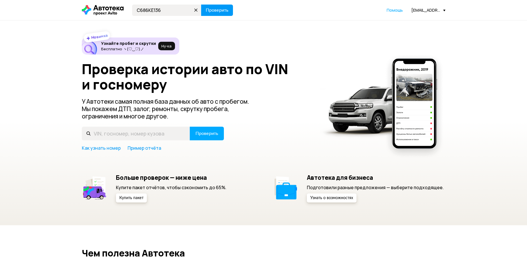
type input "С686КЕ136"
click at [218, 11] on span "Проверить" at bounding box center [217, 10] width 23 height 5
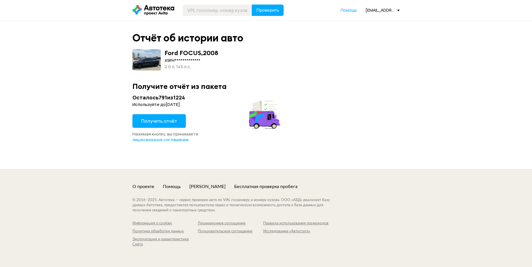
click at [152, 121] on span "Получить отчёт" at bounding box center [159, 121] width 36 height 6
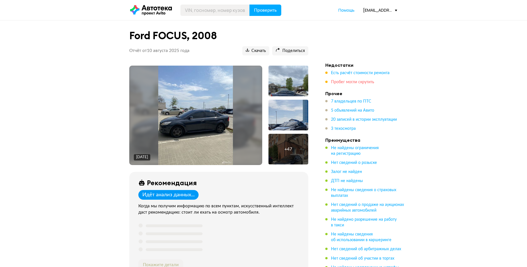
click at [336, 81] on span "Пробег могли скрутить" at bounding box center [352, 82] width 43 height 4
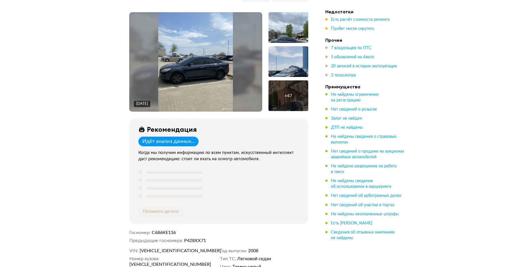
scroll to position [167, 0]
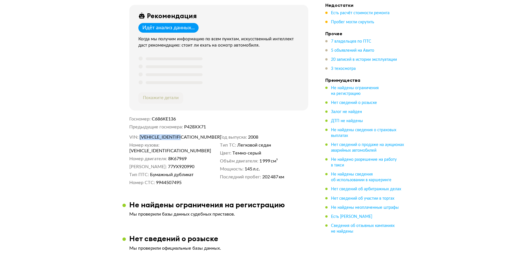
drag, startPoint x: 140, startPoint y: 136, endPoint x: 188, endPoint y: 136, distance: 47.8
click at [188, 136] on span "X9FHXXEEDH8K67959" at bounding box center [172, 137] width 65 height 6
copy span "X9FHXXEEDH8K67959"
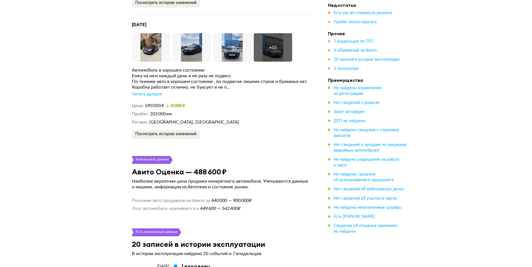
scroll to position [1702, 0]
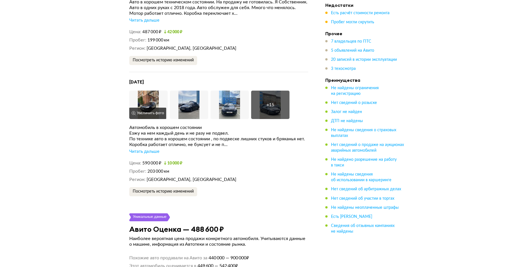
click at [149, 95] on img at bounding box center [148, 105] width 38 height 28
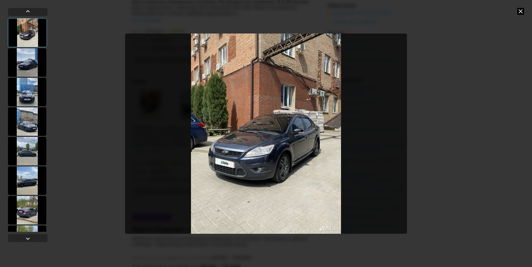
click at [28, 63] on div at bounding box center [27, 62] width 38 height 28
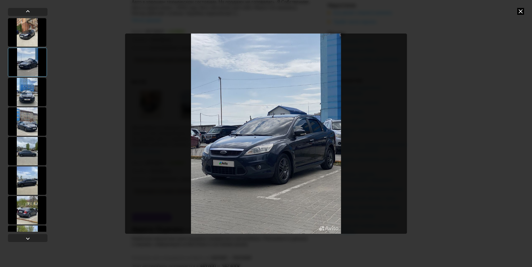
click at [25, 92] on div at bounding box center [27, 92] width 38 height 28
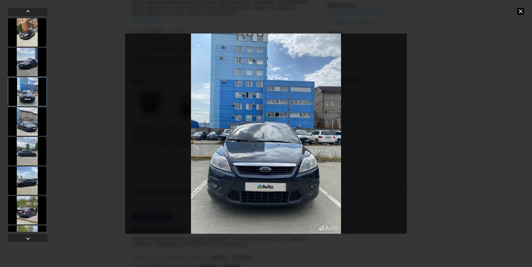
click at [28, 116] on div at bounding box center [27, 121] width 38 height 28
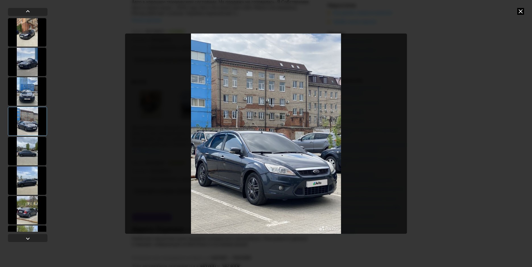
click at [33, 143] on div at bounding box center [27, 151] width 38 height 28
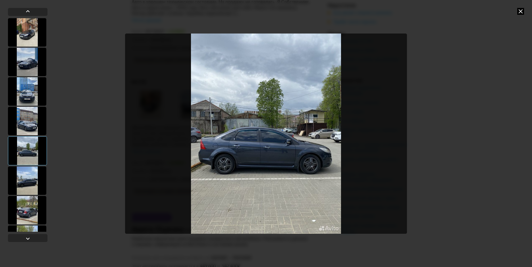
click at [32, 172] on div at bounding box center [27, 181] width 38 height 28
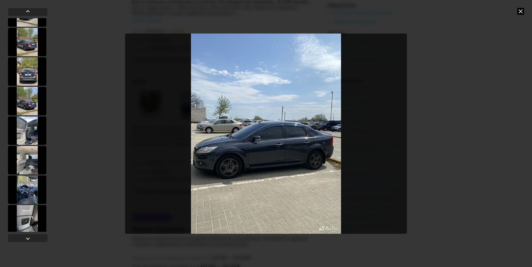
scroll to position [199, 0]
click at [31, 186] on div at bounding box center [27, 189] width 38 height 28
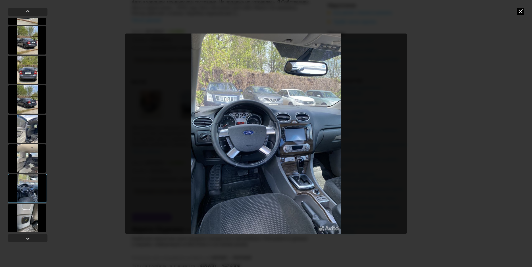
scroll to position [198, 0]
click at [29, 215] on div at bounding box center [27, 219] width 38 height 28
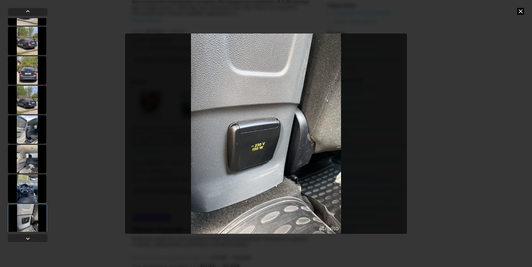
scroll to position [255, 0]
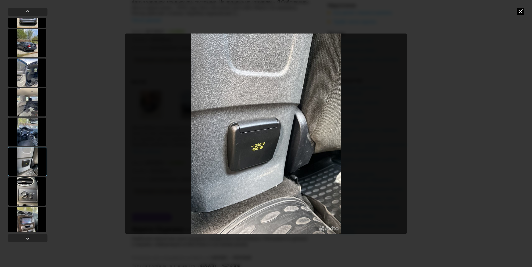
click at [32, 195] on div at bounding box center [27, 191] width 38 height 28
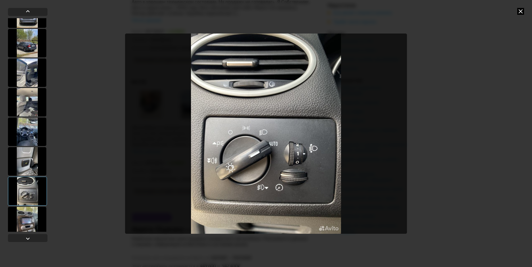
click at [28, 219] on div at bounding box center [27, 221] width 38 height 28
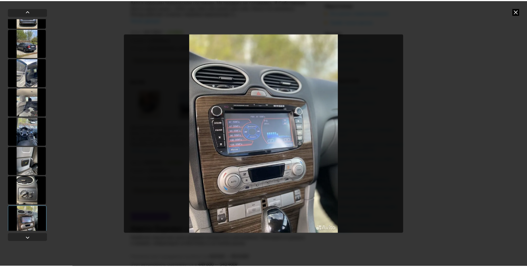
scroll to position [319, 0]
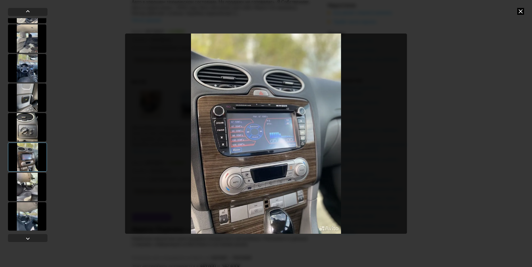
click at [30, 192] on div at bounding box center [27, 187] width 38 height 28
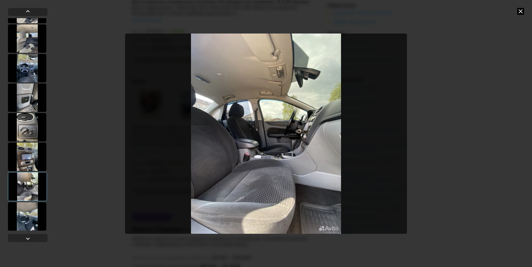
click at [29, 217] on div at bounding box center [27, 216] width 38 height 28
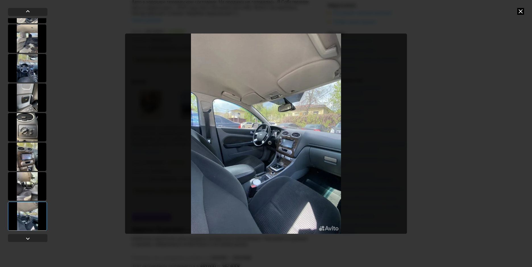
click at [519, 13] on icon at bounding box center [520, 11] width 7 height 7
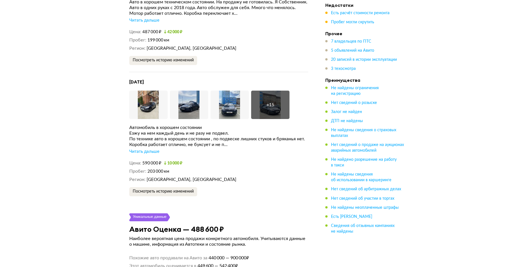
scroll to position [1759, 0]
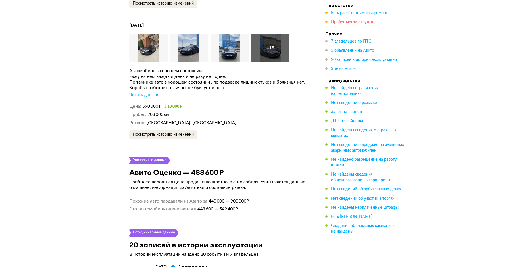
click at [349, 21] on span "Пробег могли скрутить" at bounding box center [352, 22] width 43 height 4
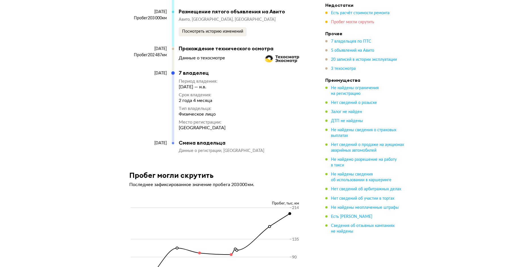
scroll to position [3049, 0]
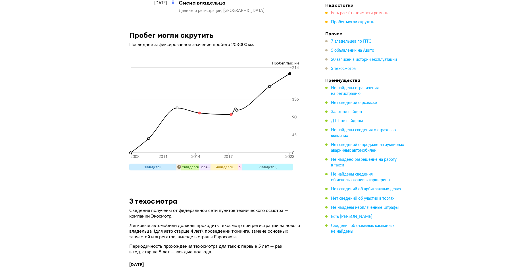
click at [344, 13] on span "Есть расчёт стоимости ремонта" at bounding box center [360, 13] width 59 height 4
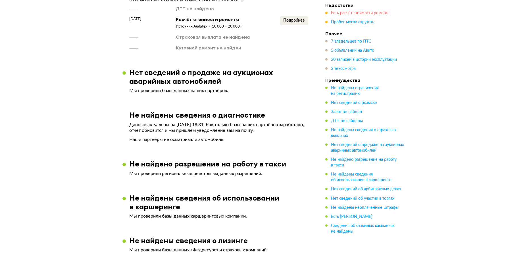
scroll to position [915, 0]
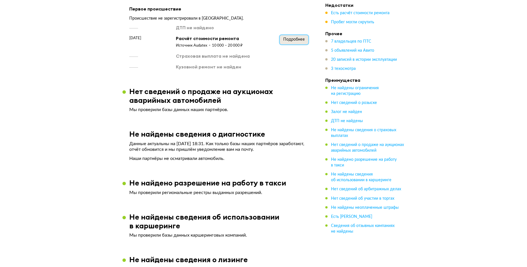
click at [293, 38] on span "Подробнее" at bounding box center [294, 40] width 22 height 4
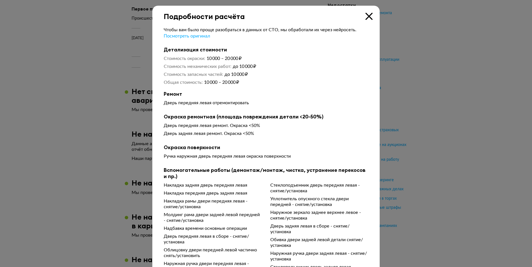
click at [366, 15] on icon at bounding box center [369, 16] width 7 height 7
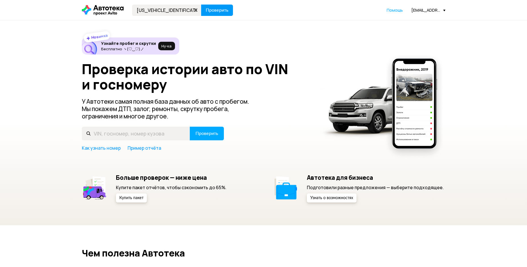
type input "XTA219060F0320128"
click at [217, 8] on span "Проверить" at bounding box center [217, 10] width 23 height 5
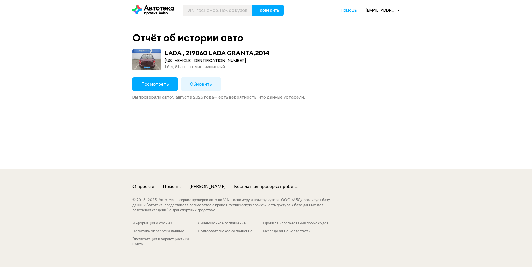
click at [154, 83] on span "Посмотреть" at bounding box center [155, 84] width 28 height 6
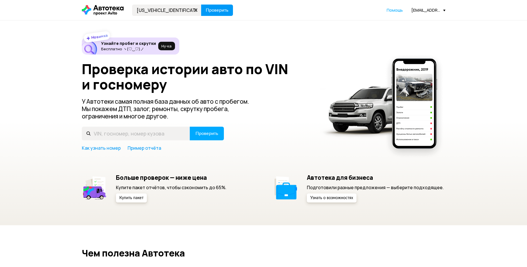
type input "XTA219060F0320128"
click at [222, 13] on span "Проверить" at bounding box center [217, 10] width 23 height 5
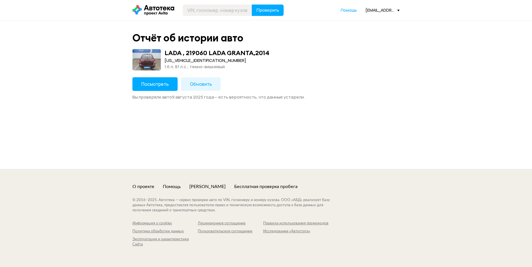
click at [158, 84] on span "Посмотреть" at bounding box center [155, 84] width 28 height 6
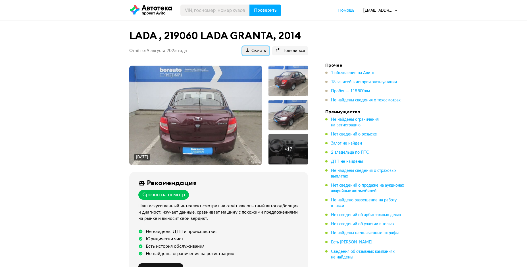
click at [258, 51] on span "Скачать" at bounding box center [256, 50] width 20 height 5
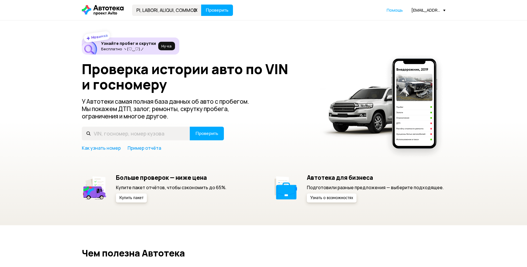
scroll to position [0, 2624]
type input "LOREMIPSUM DOLOR SITAME CO ADIP, ELITSEDDO E TEMPORINCI! ❗ UTLA ET DOLOR MAGNAA…"
click at [195, 10] on icon at bounding box center [196, 10] width 8 height 8
click at [152, 11] on input "text" at bounding box center [166, 10] width 69 height 11
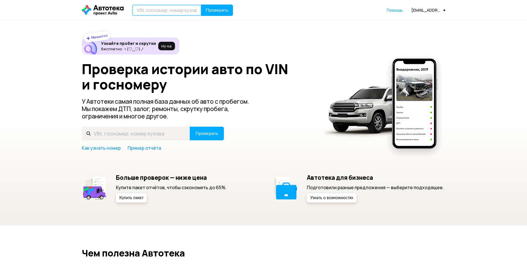
paste input "[VEHICLE_IDENTIFICATION_NUMBER]"
type input "X9FDXXEEBDCD29582"
click at [222, 9] on span "Проверить" at bounding box center [217, 10] width 23 height 5
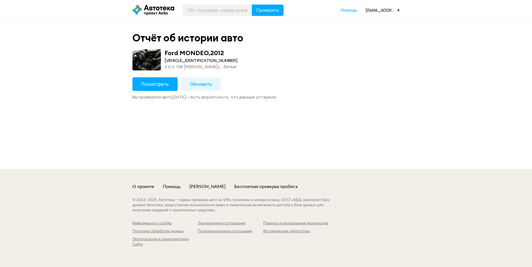
click at [162, 90] on button "Посмотреть" at bounding box center [154, 84] width 45 height 14
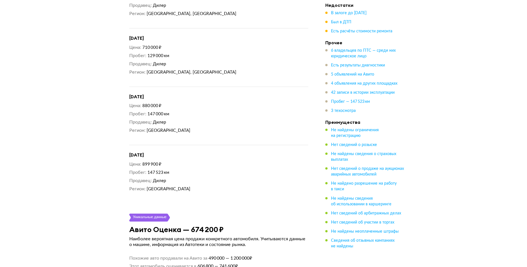
scroll to position [2360, 0]
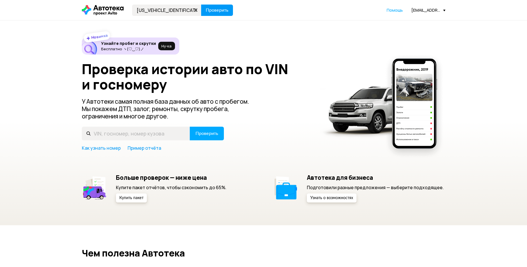
type input "XWKFB227380081034"
click at [221, 11] on span "Проверить" at bounding box center [217, 10] width 23 height 5
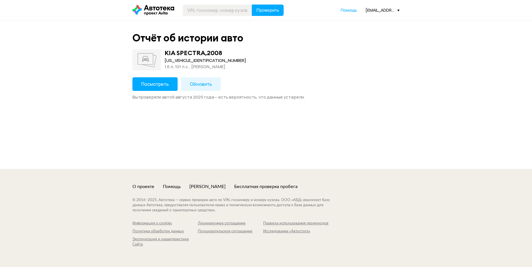
click at [162, 84] on span "Посмотреть" at bounding box center [155, 84] width 28 height 6
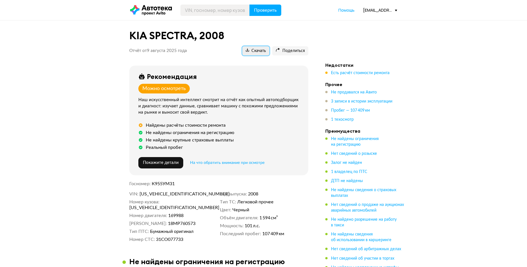
click at [258, 51] on span "Скачать" at bounding box center [256, 50] width 20 height 5
